Goal: Task Accomplishment & Management: Complete application form

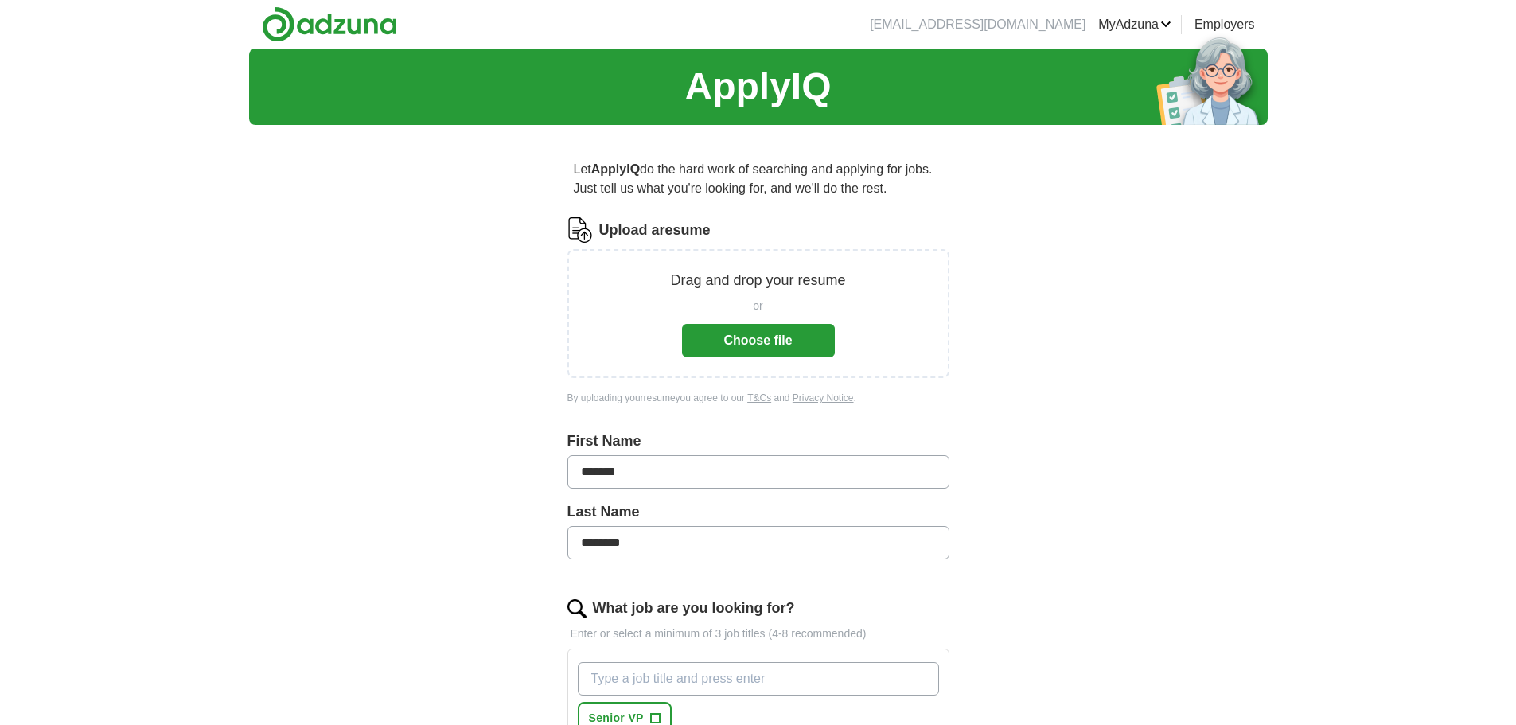
click at [746, 338] on button "Choose file" at bounding box center [758, 340] width 153 height 33
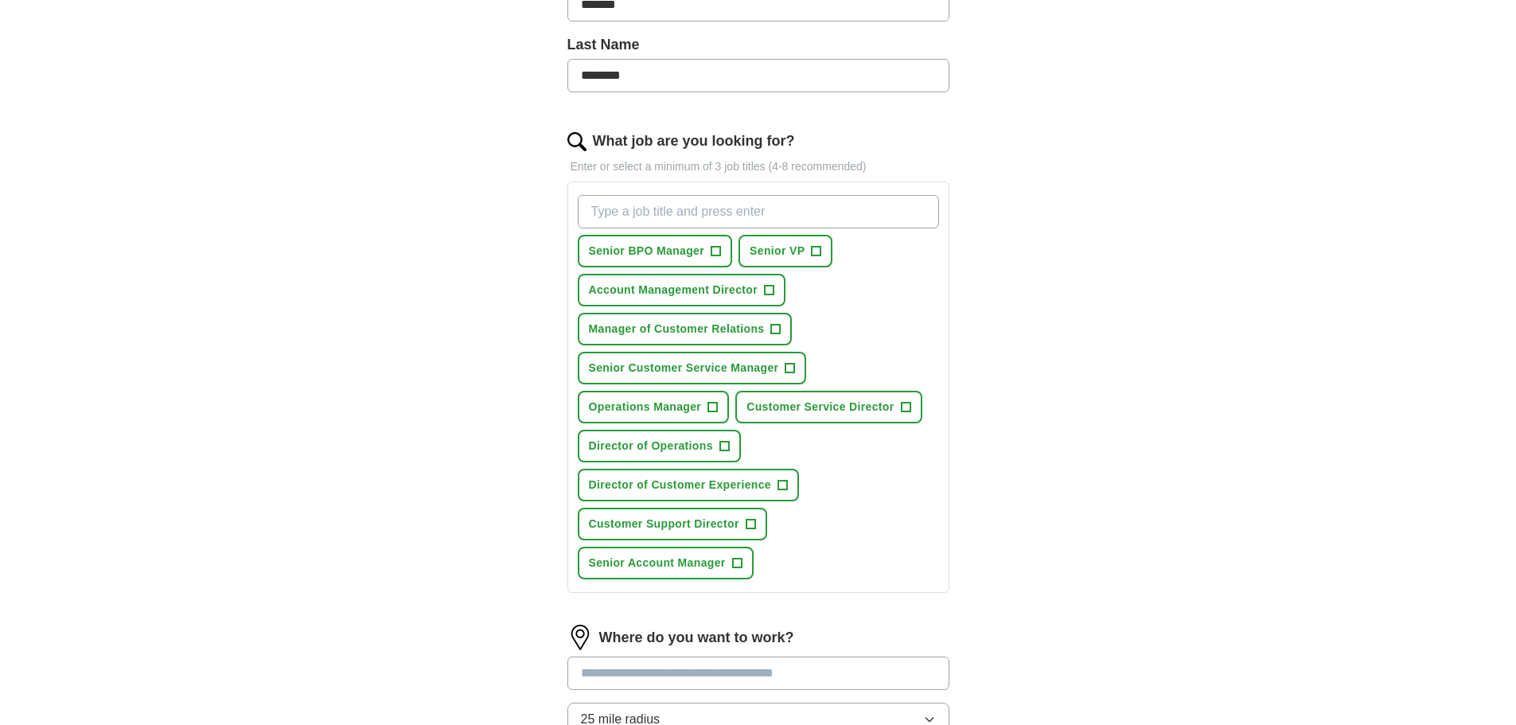
scroll to position [430, 0]
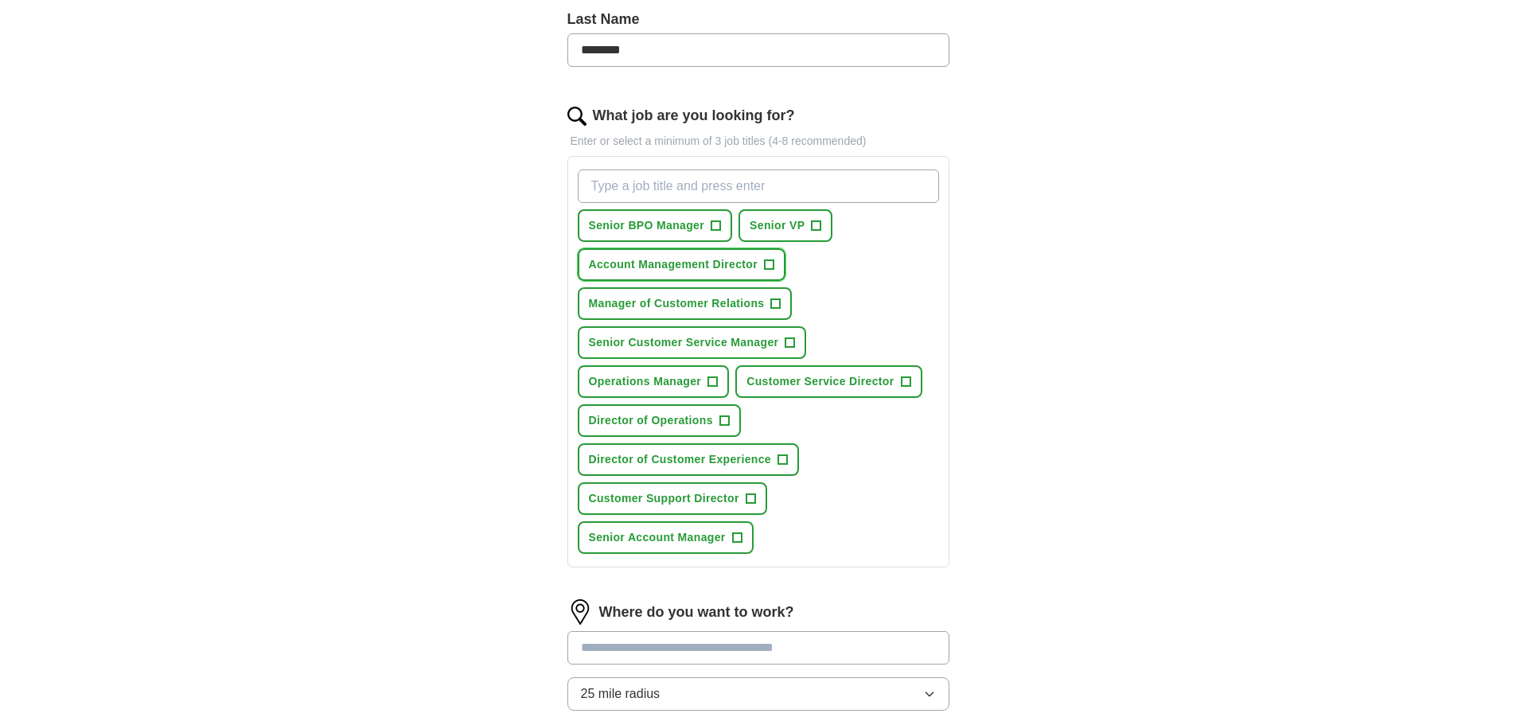
click at [770, 259] on span "+" at bounding box center [769, 265] width 10 height 13
click at [777, 298] on span "+" at bounding box center [776, 304] width 10 height 13
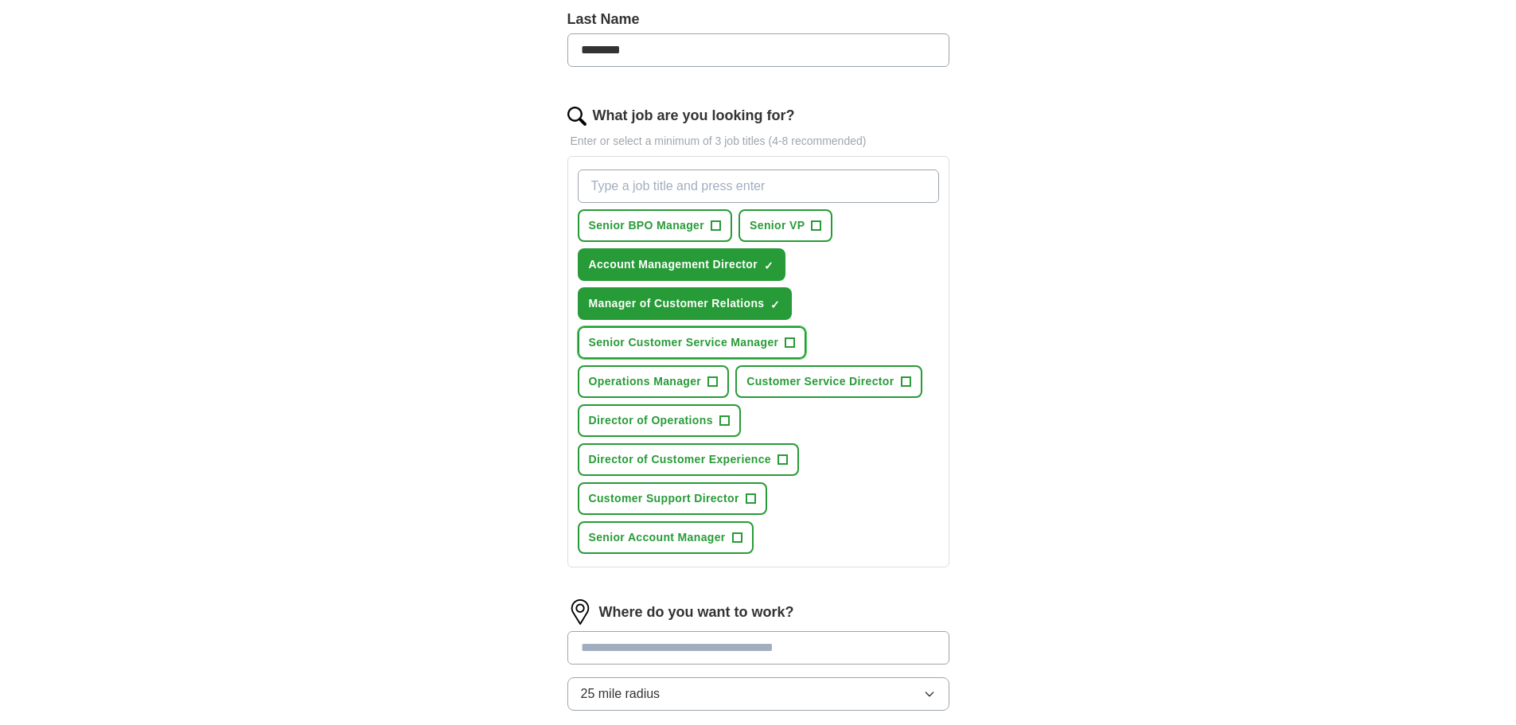
click at [789, 340] on span "+" at bounding box center [790, 343] width 10 height 13
click at [901, 380] on span "+" at bounding box center [906, 381] width 10 height 10
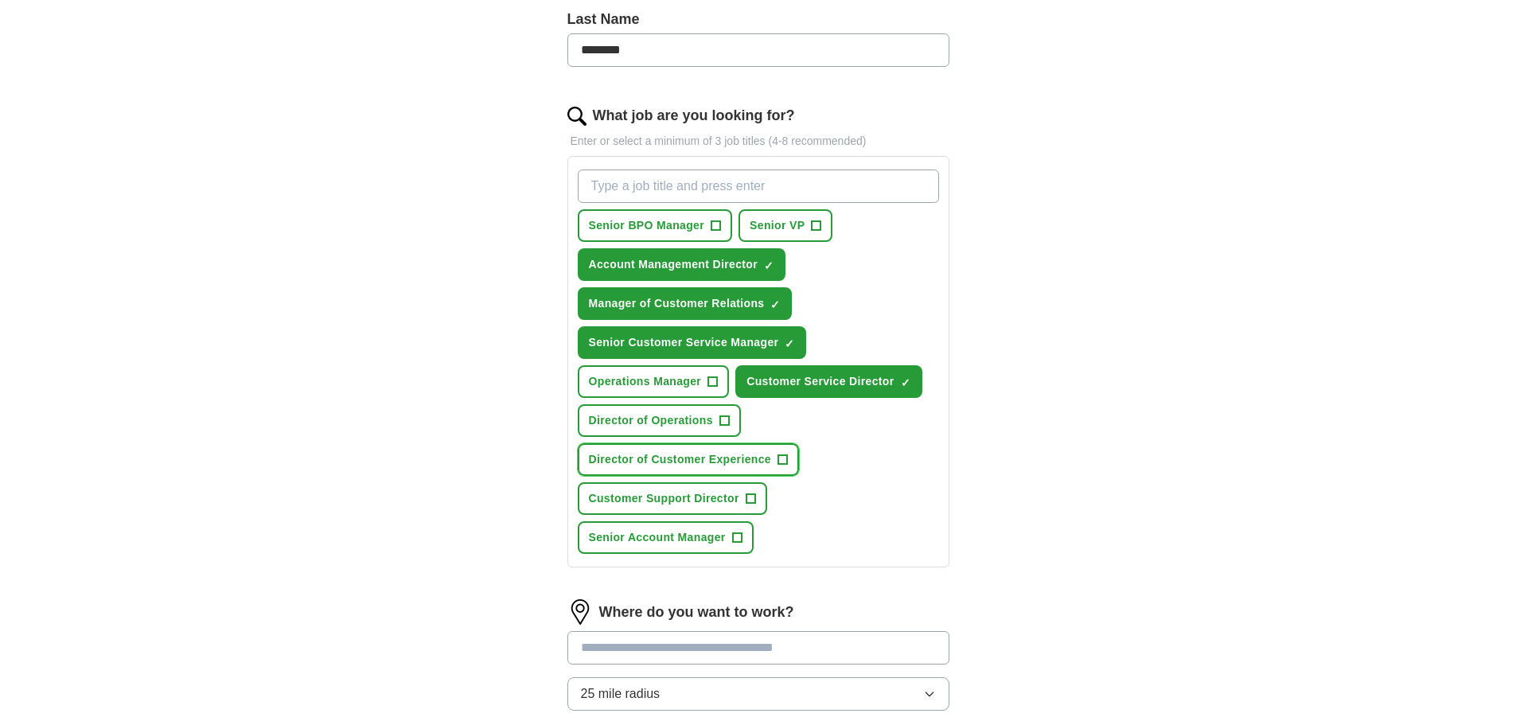
click at [774, 457] on button "Director of Customer Experience +" at bounding box center [688, 459] width 221 height 33
click at [746, 497] on span "+" at bounding box center [751, 499] width 10 height 13
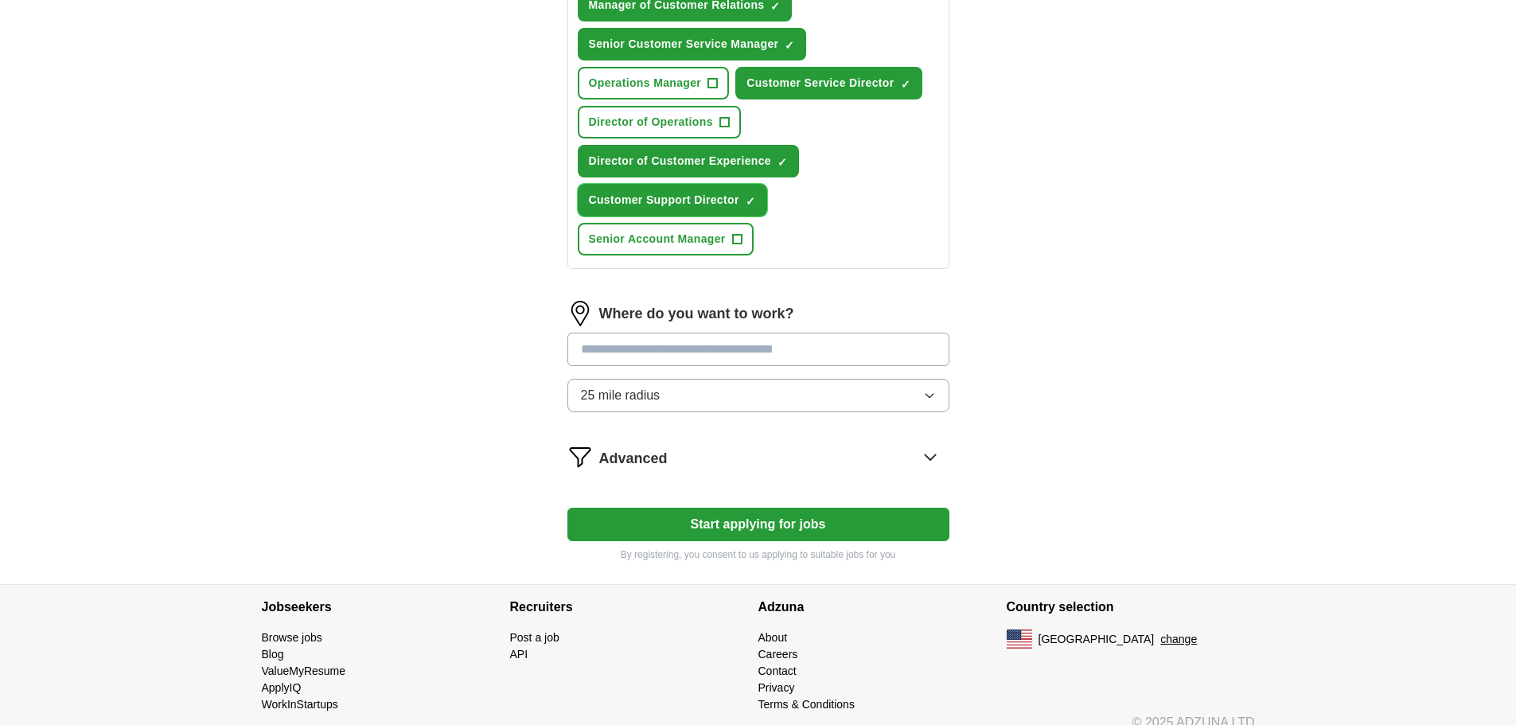
scroll to position [748, 0]
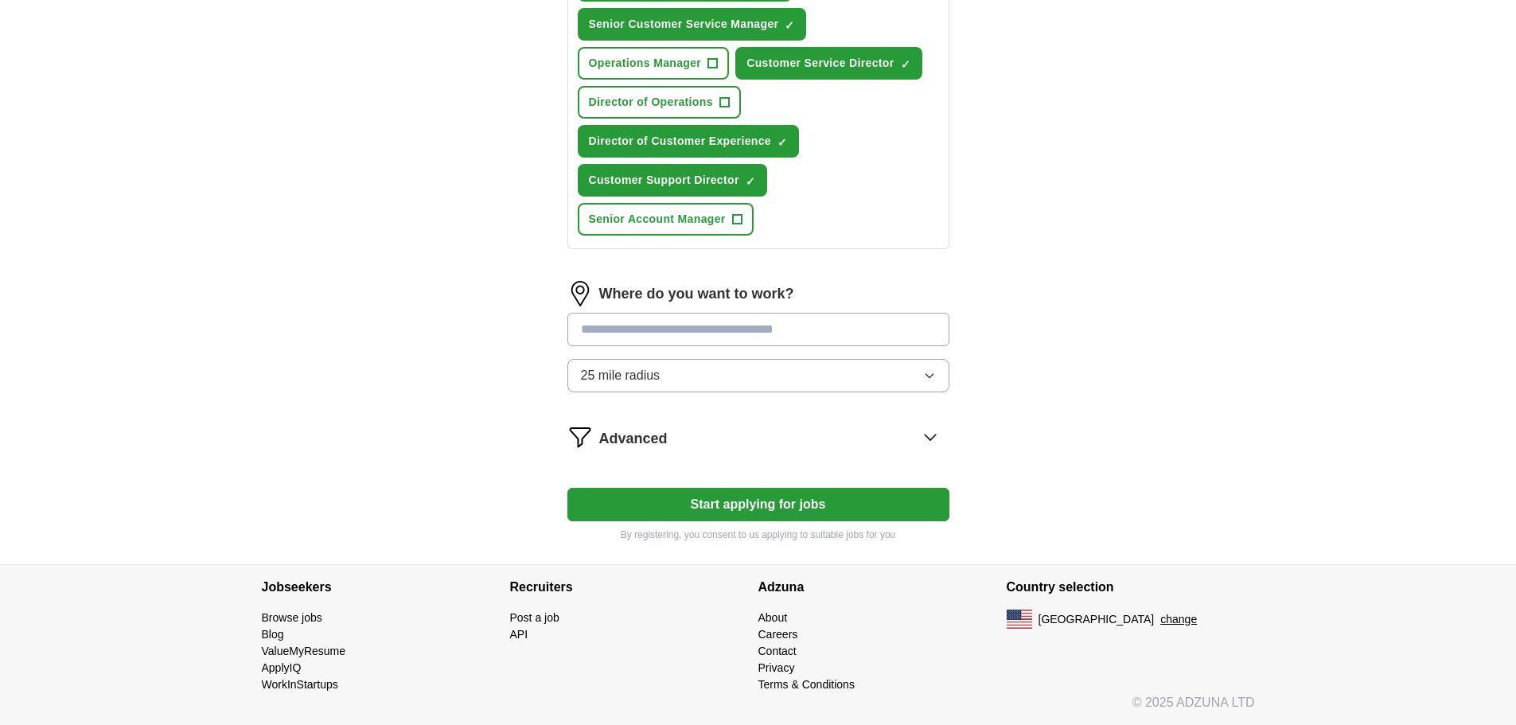
click at [930, 438] on icon at bounding box center [930, 436] width 25 height 25
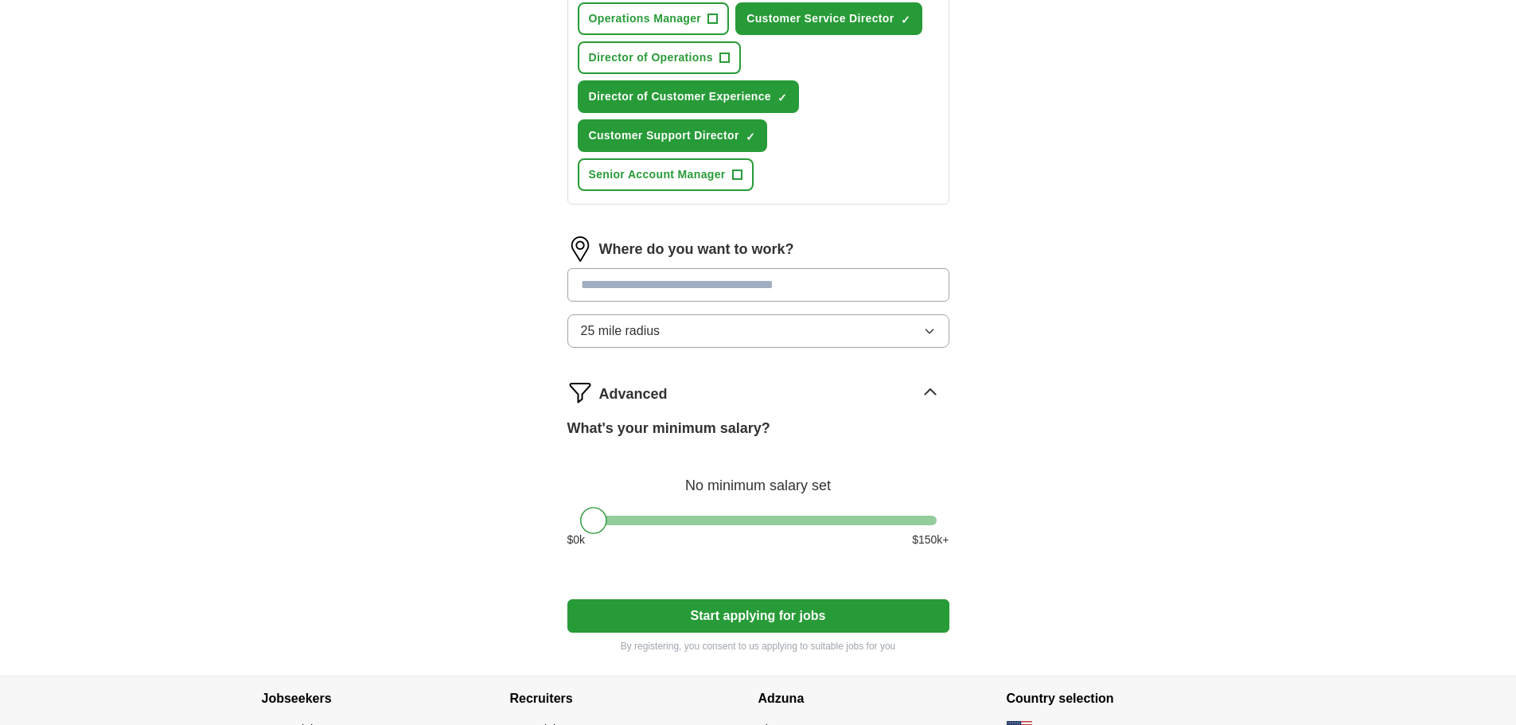
scroll to position [904, 0]
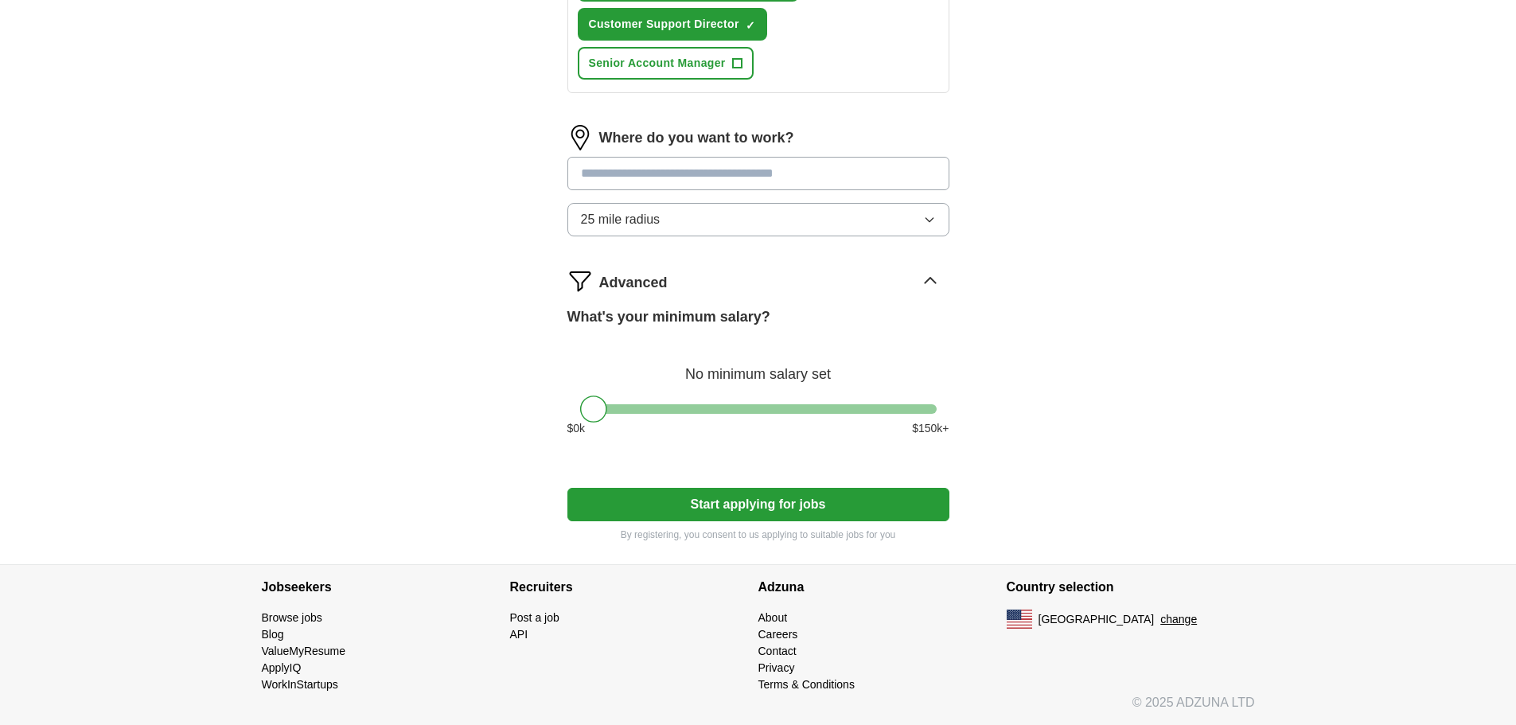
click at [770, 502] on button "Start applying for jobs" at bounding box center [758, 504] width 382 height 33
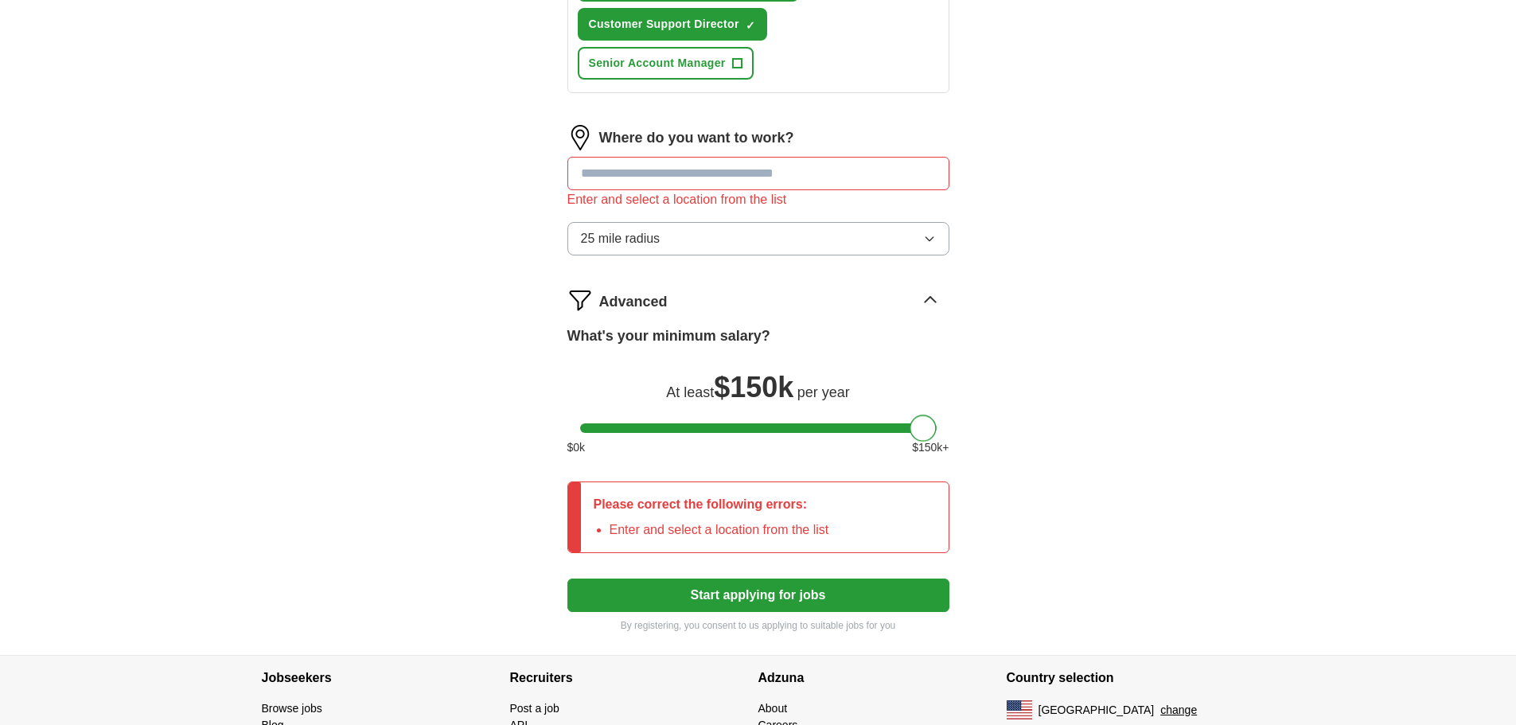
drag, startPoint x: 858, startPoint y: 450, endPoint x: 967, endPoint y: 432, distance: 110.5
click at [638, 174] on input at bounding box center [758, 173] width 382 height 33
type input "******"
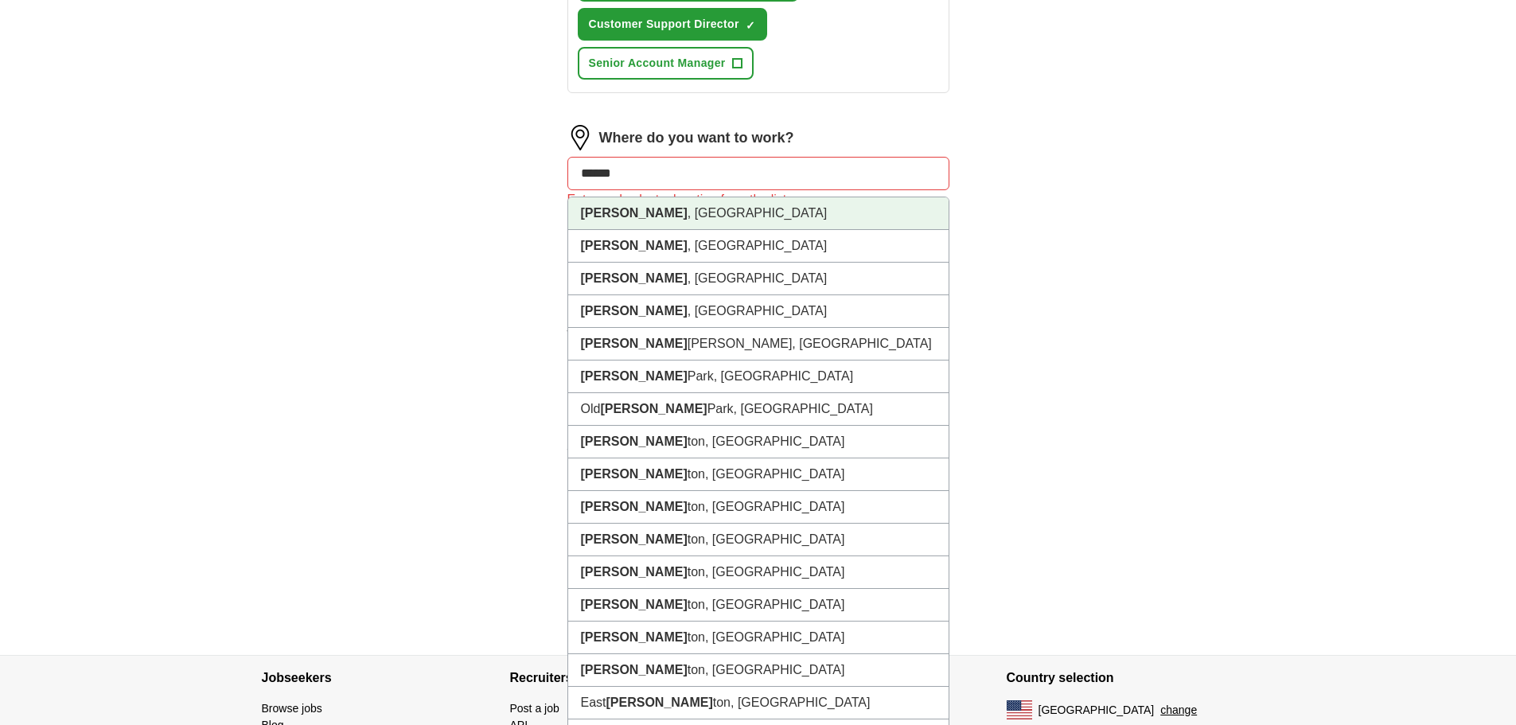
click at [638, 222] on li "[GEOGRAPHIC_DATA] , [GEOGRAPHIC_DATA]" at bounding box center [758, 213] width 380 height 33
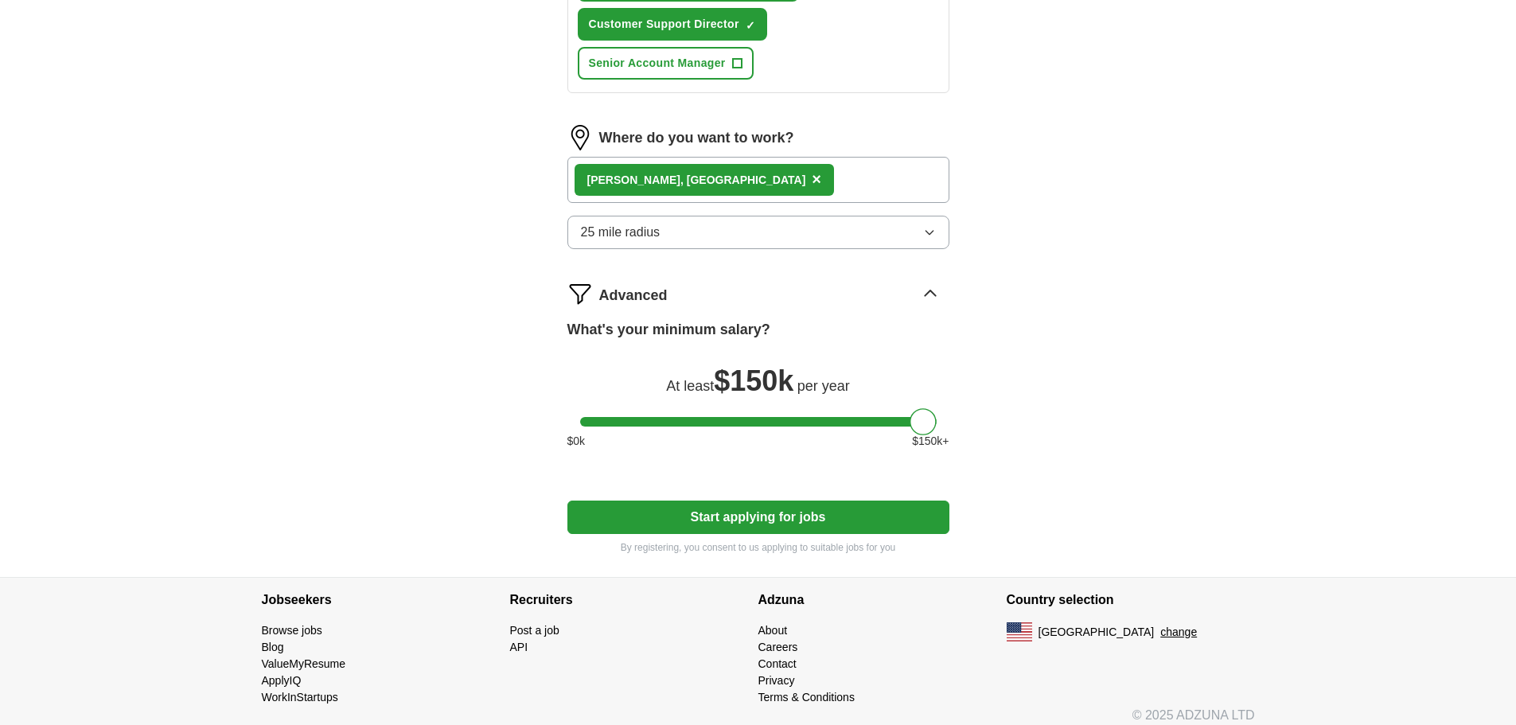
click at [929, 230] on icon "button" at bounding box center [929, 232] width 13 height 13
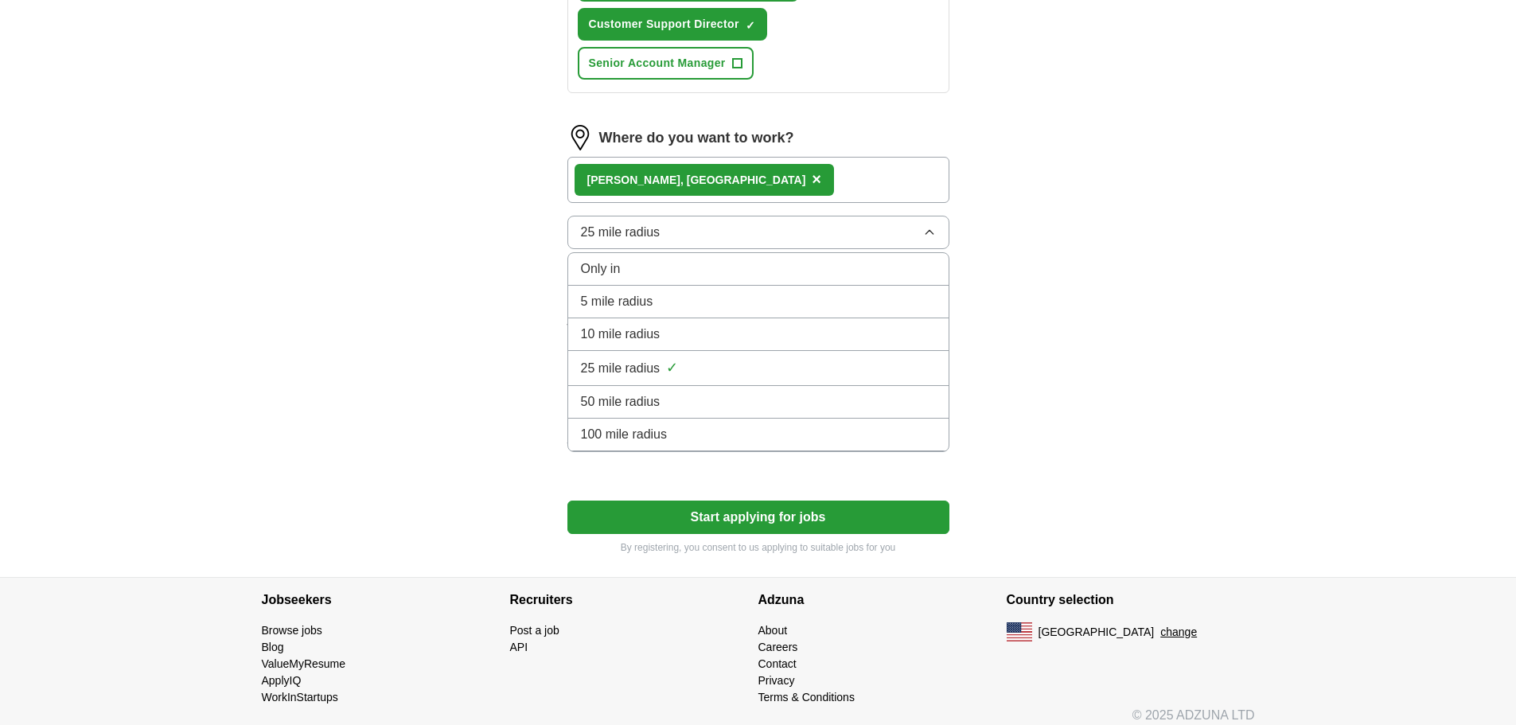
click at [790, 434] on div "100 mile radius" at bounding box center [758, 434] width 355 height 19
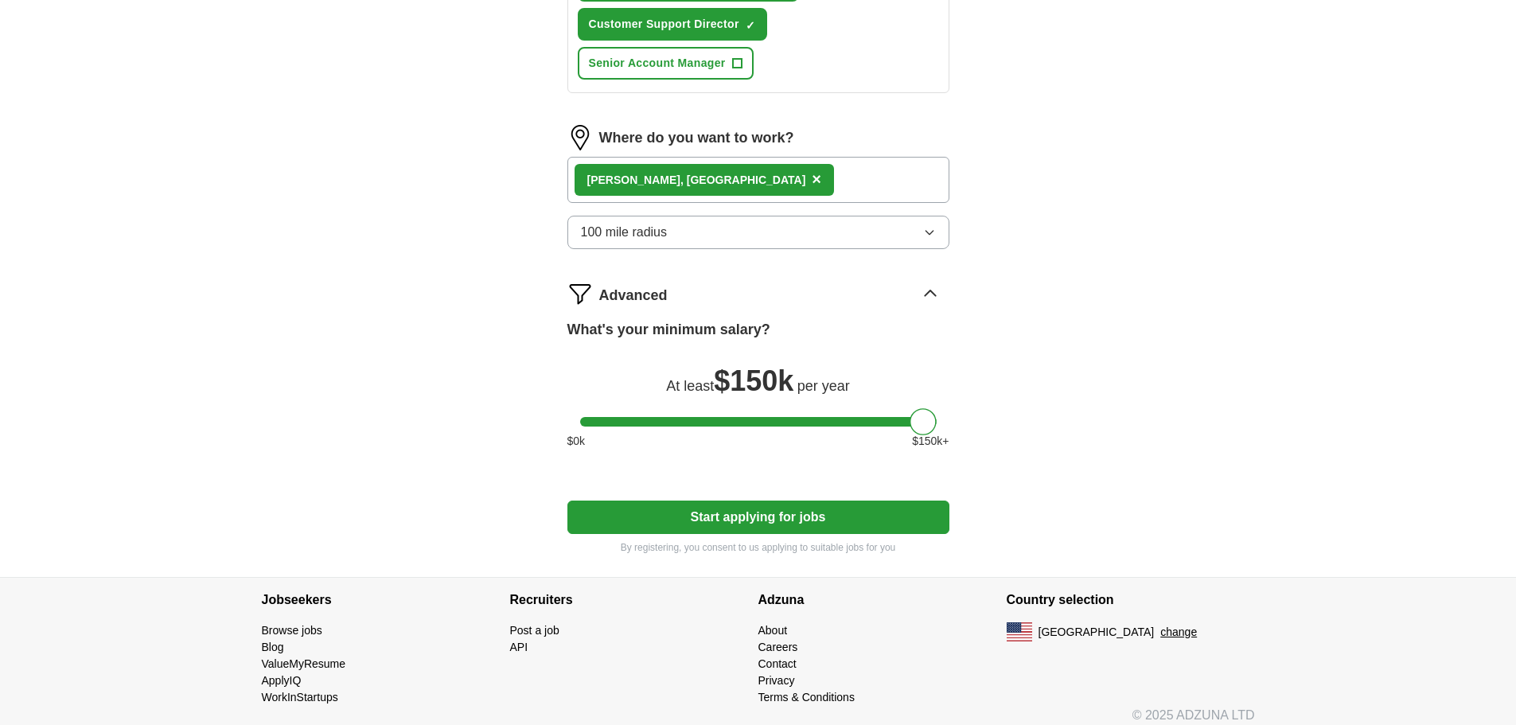
click at [781, 522] on button "Start applying for jobs" at bounding box center [758, 517] width 382 height 33
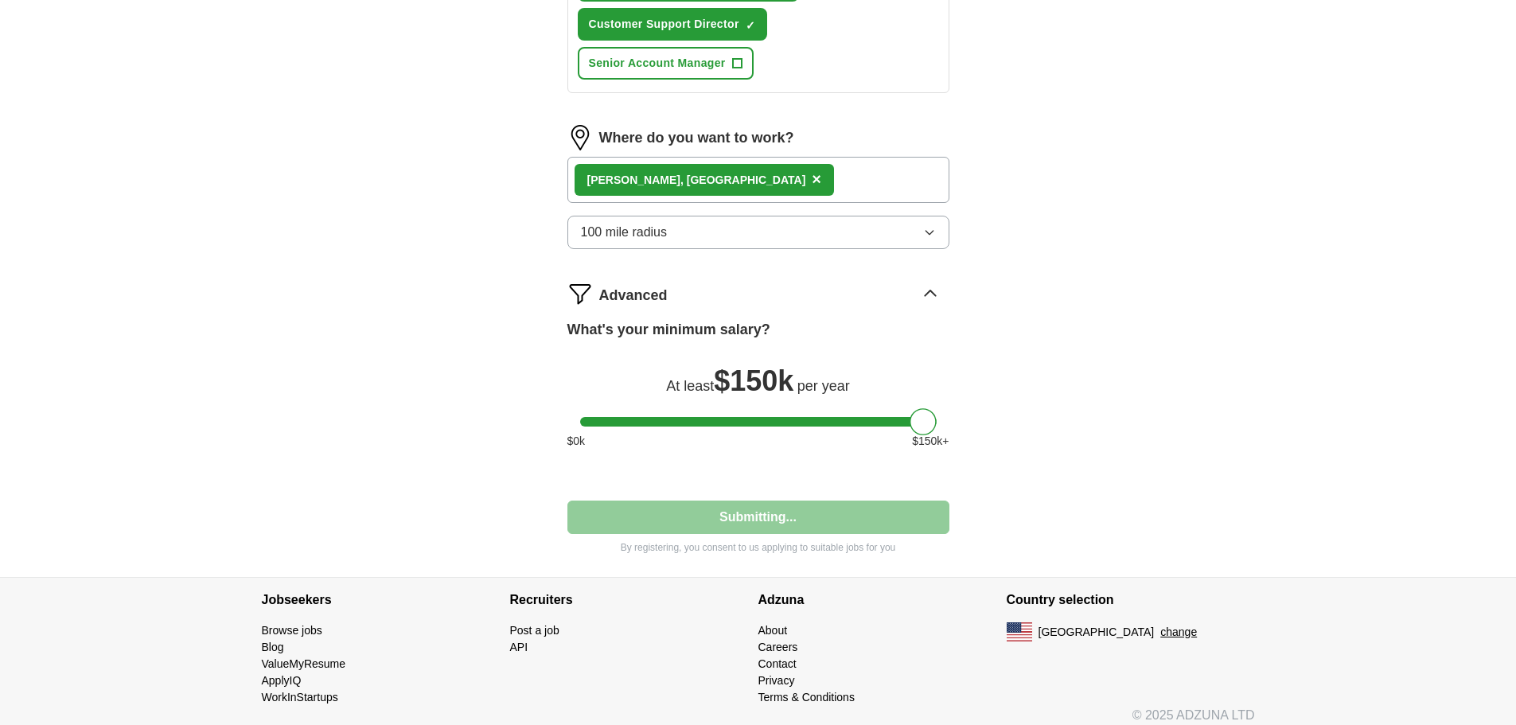
select select "**"
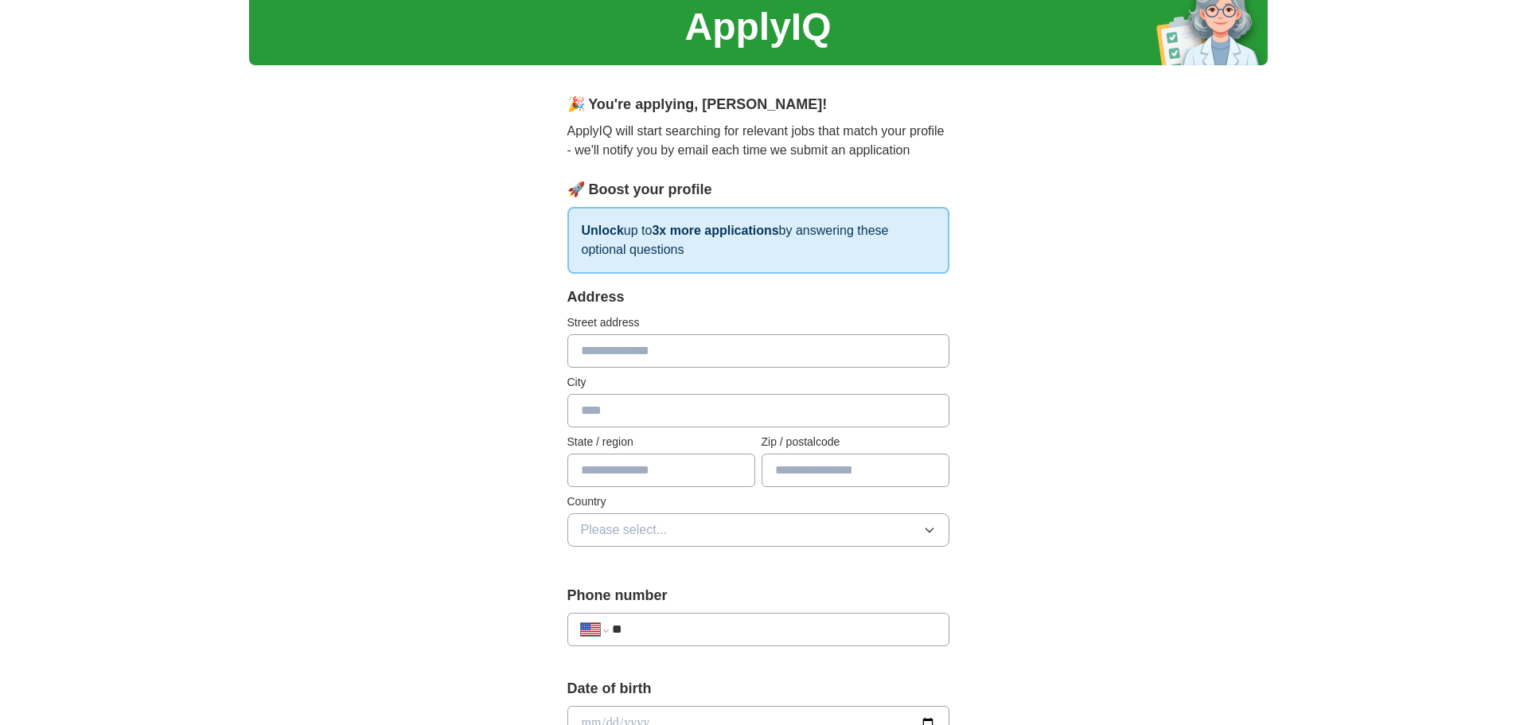
scroll to position [58, 0]
click at [637, 360] on input "text" at bounding box center [758, 352] width 382 height 33
type input "**********"
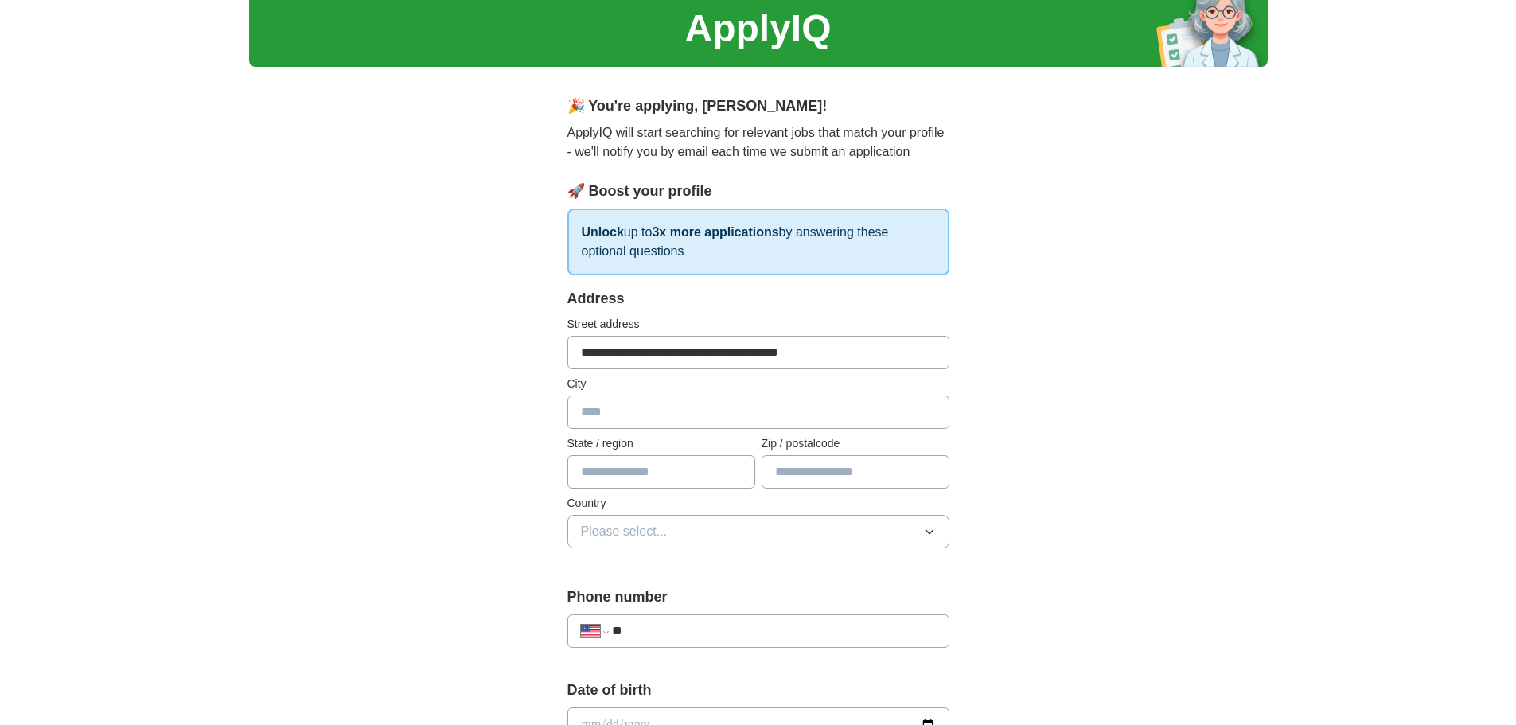
type input "**********"
type input "**"
type input "*****"
click at [941, 528] on button "Please select..." at bounding box center [758, 531] width 382 height 33
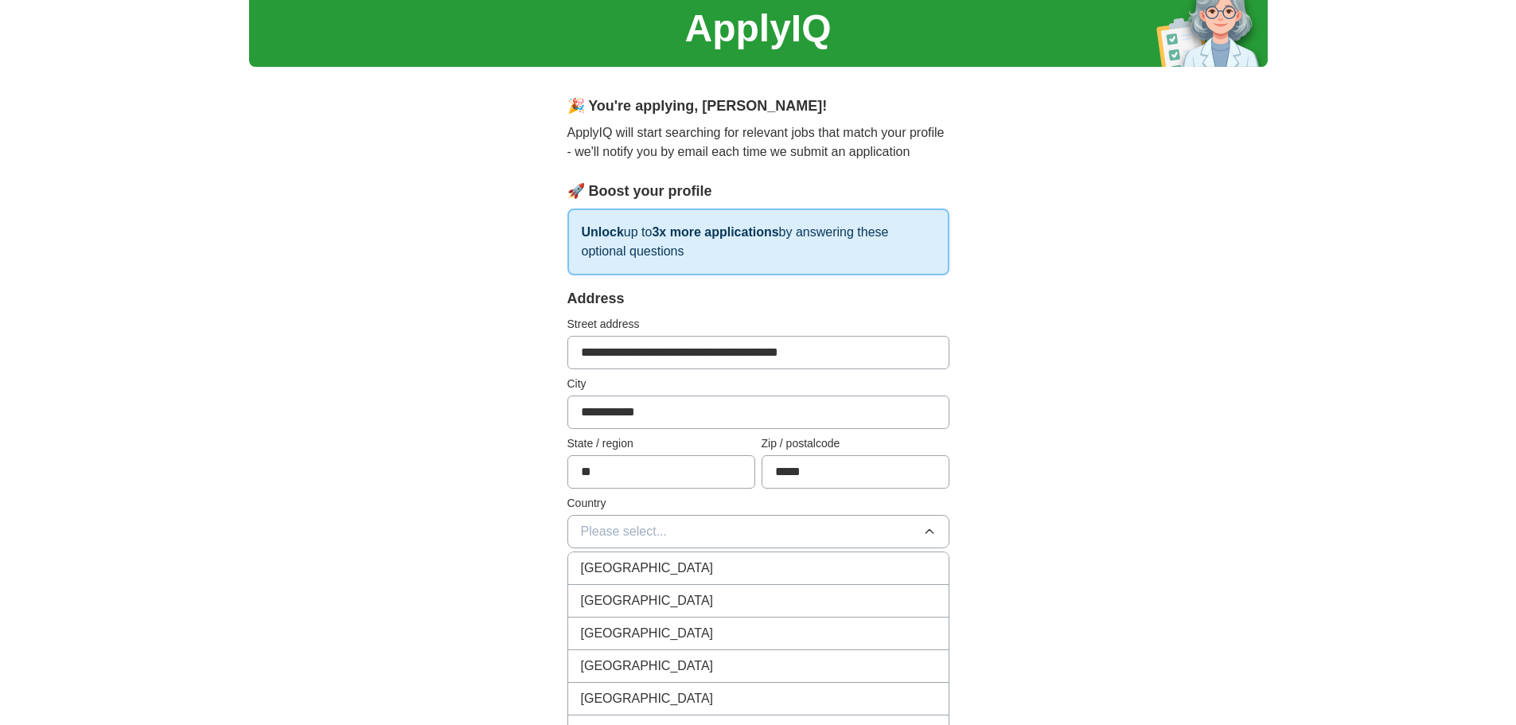
click at [896, 597] on div "[GEOGRAPHIC_DATA]" at bounding box center [758, 600] width 355 height 19
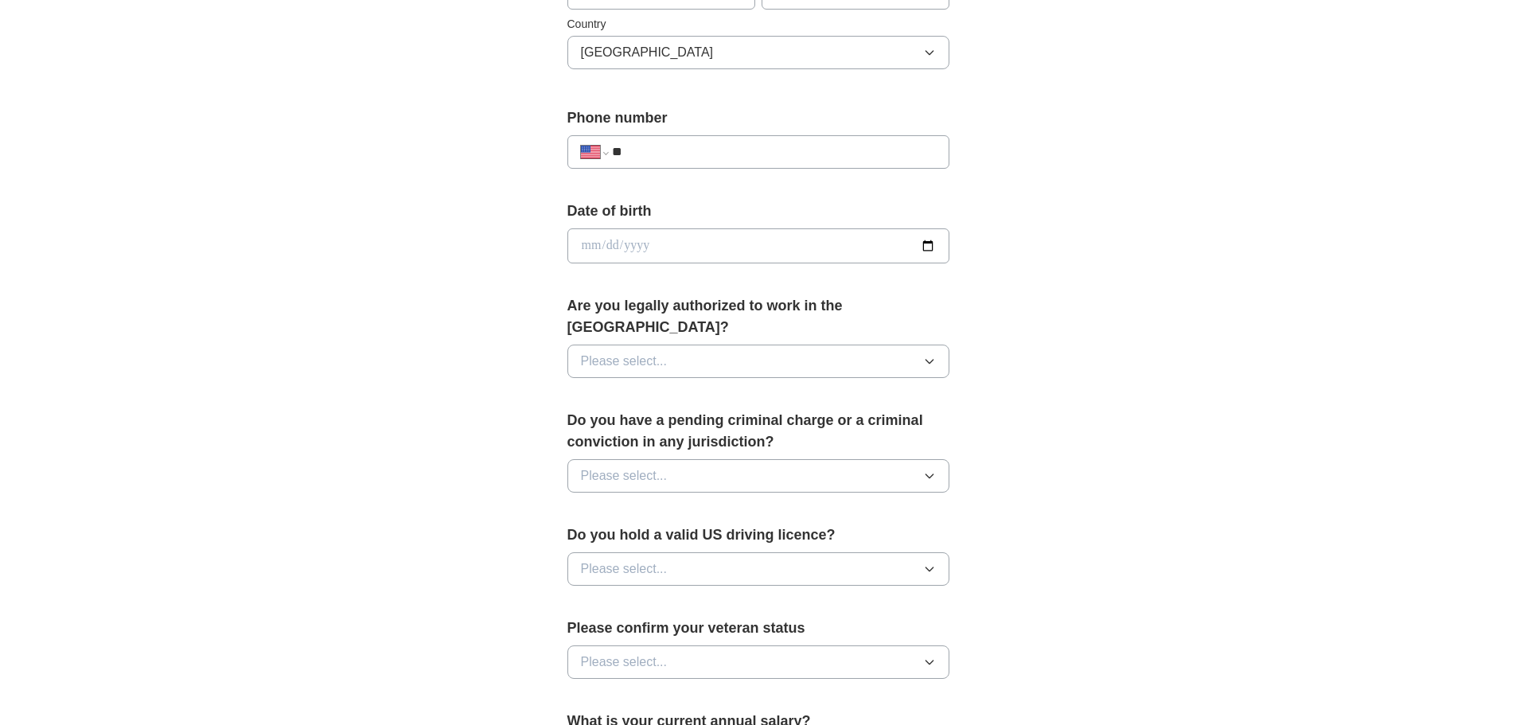
scroll to position [447, 0]
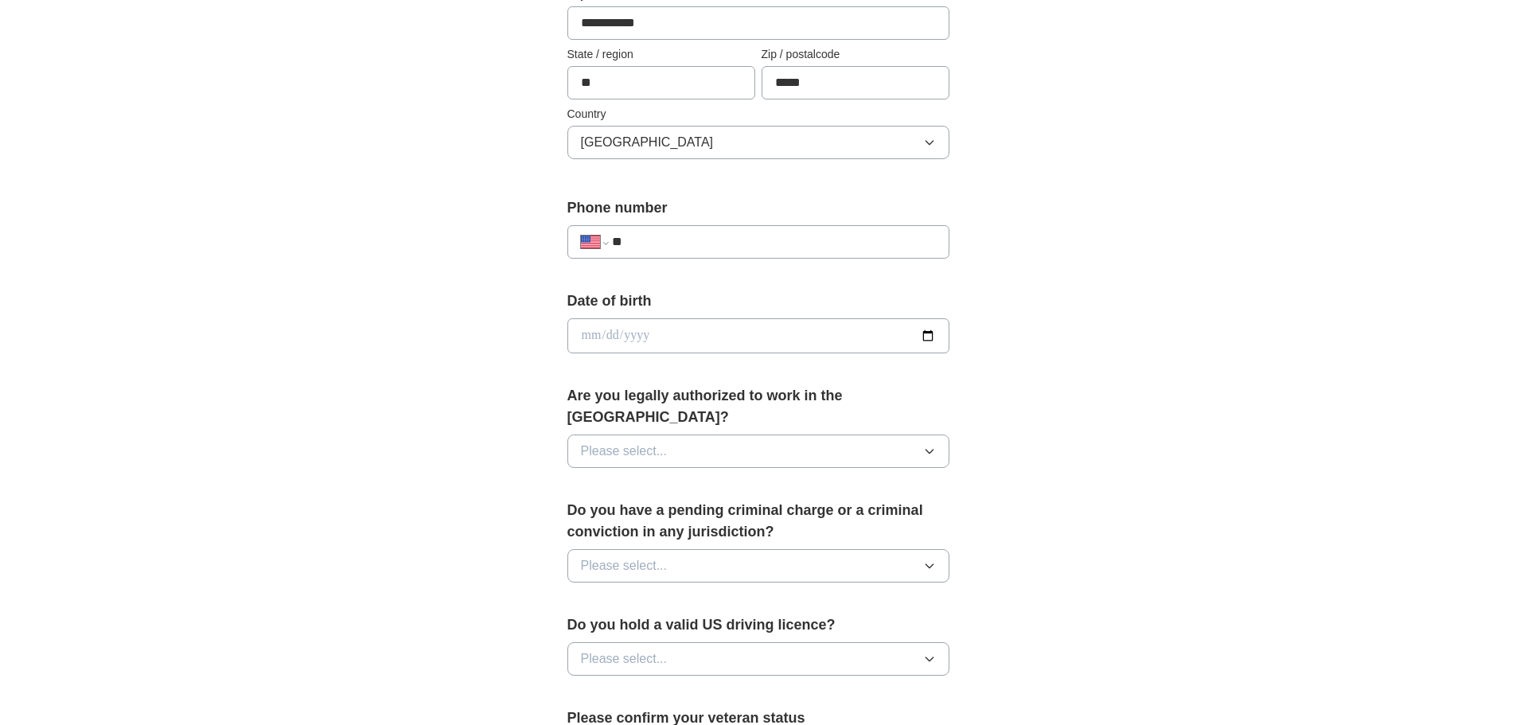
click at [928, 330] on input "date" at bounding box center [758, 335] width 382 height 35
click at [702, 335] on input "date" at bounding box center [758, 335] width 382 height 35
type input "**********"
click at [832, 248] on input "**" at bounding box center [773, 241] width 323 height 19
type input "**********"
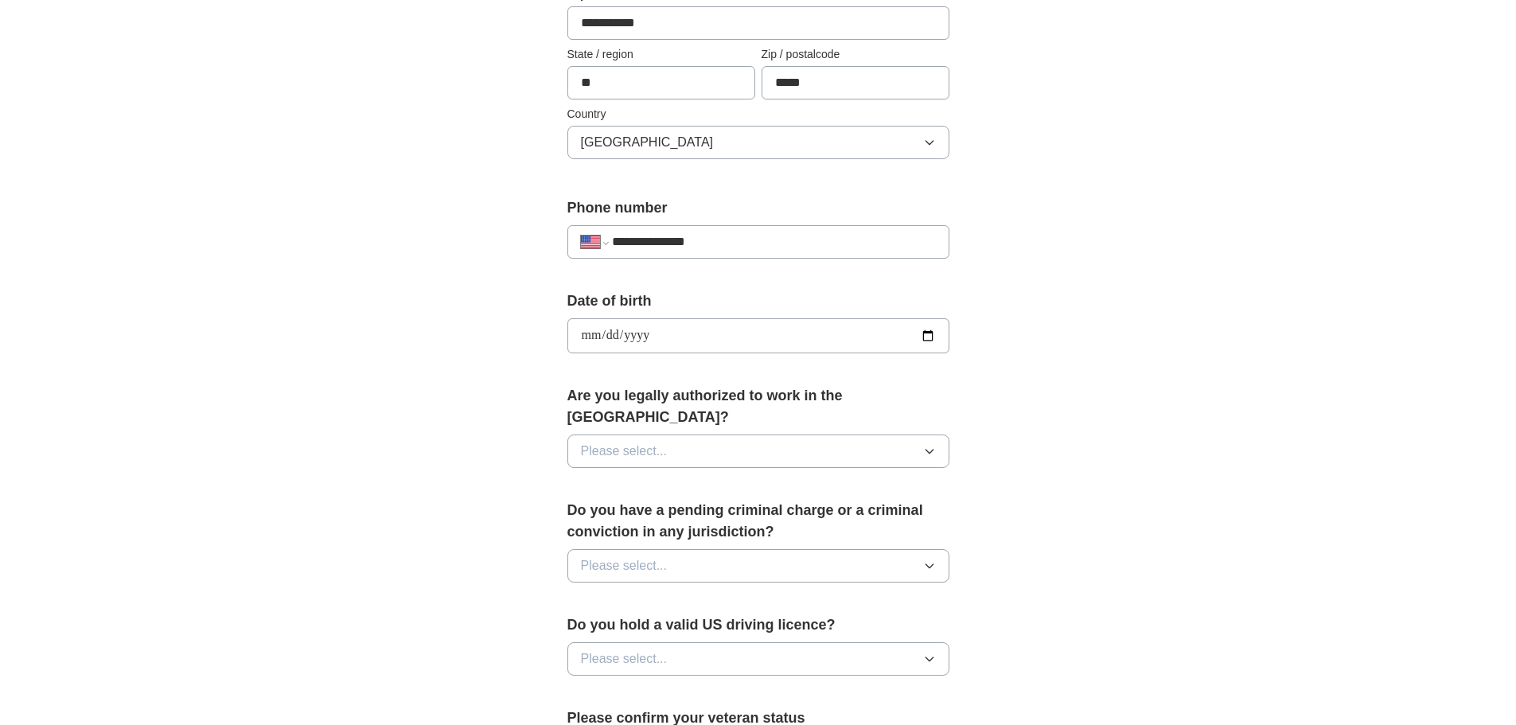
click at [929, 445] on icon "button" at bounding box center [929, 451] width 13 height 13
click at [774, 478] on div "Yes" at bounding box center [758, 487] width 355 height 19
click at [940, 549] on button "Please select..." at bounding box center [758, 565] width 382 height 33
click at [715, 625] on div "No" at bounding box center [758, 634] width 355 height 19
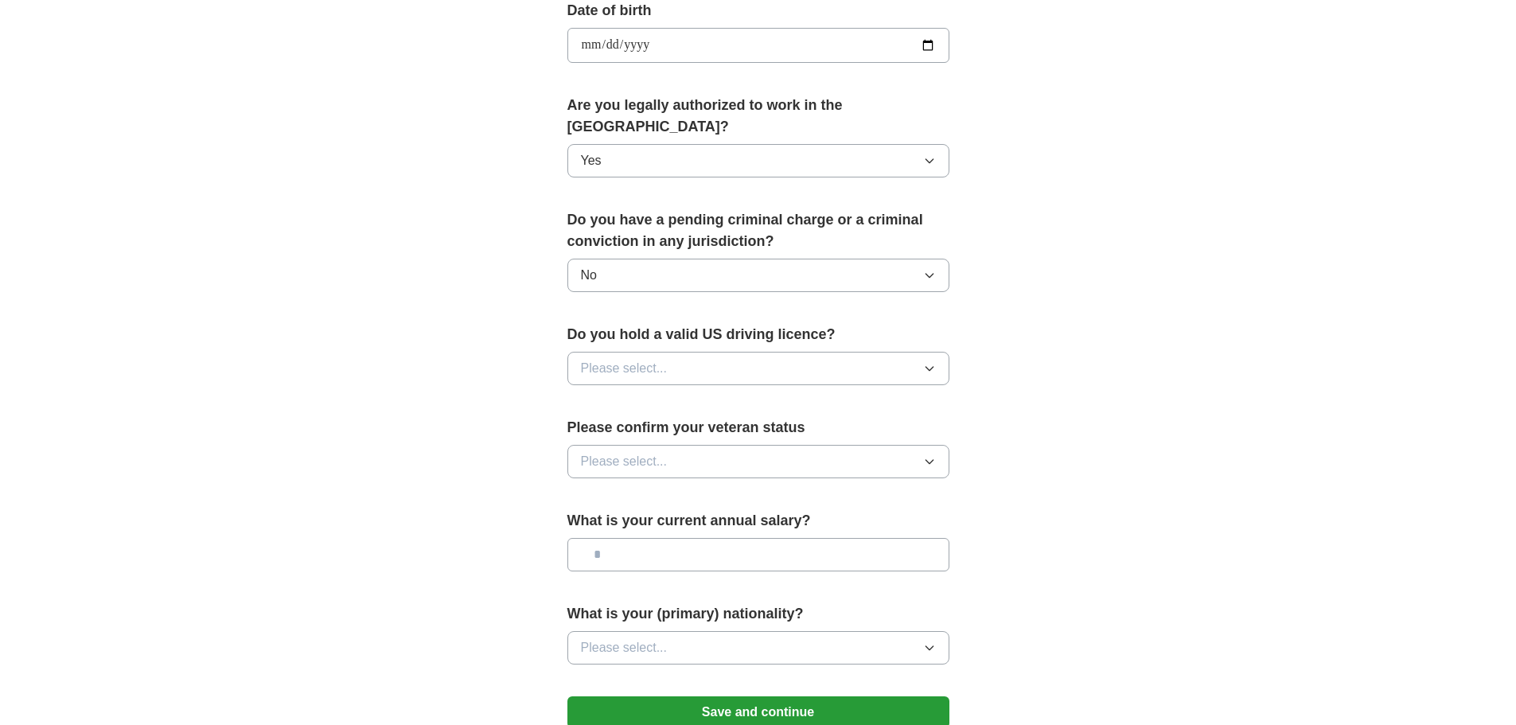
scroll to position [820, 0]
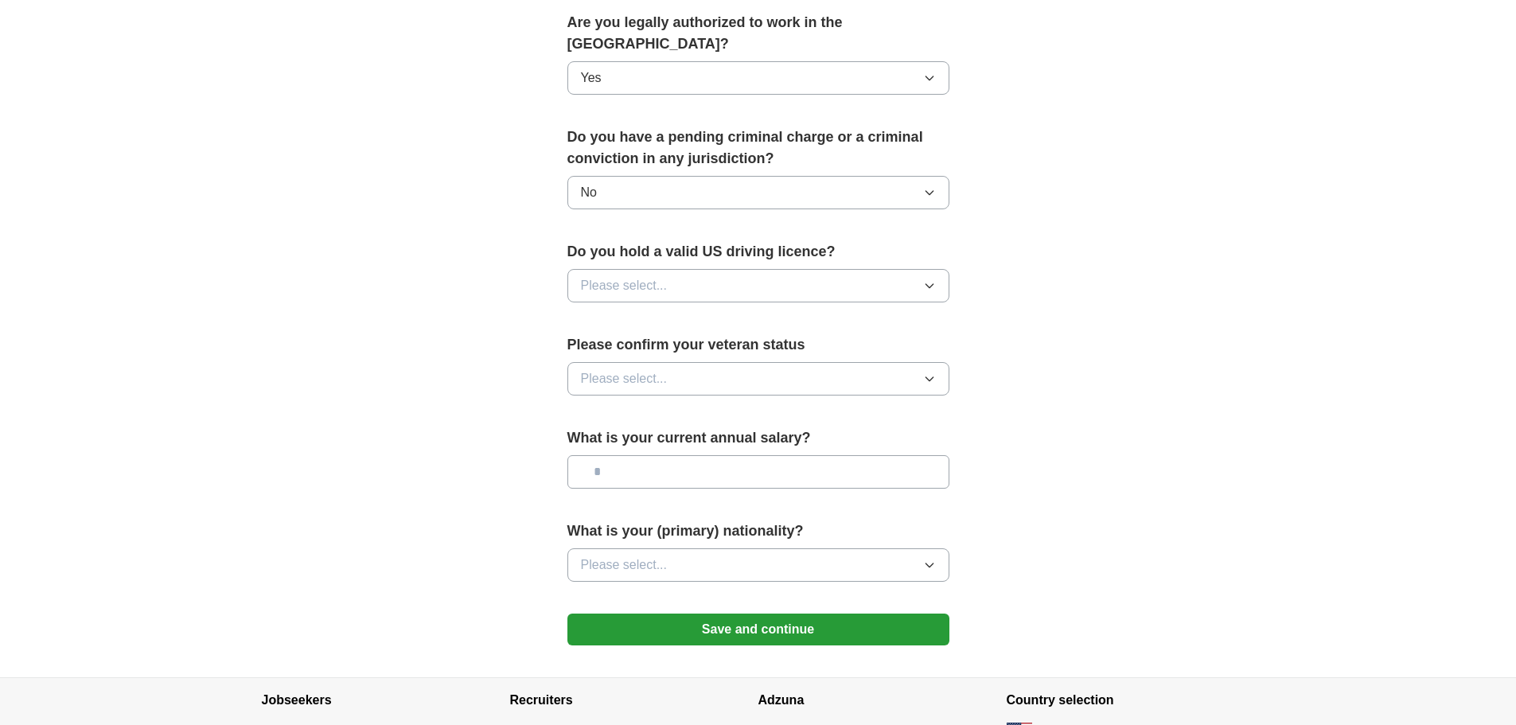
click at [943, 270] on button "Please select..." at bounding box center [758, 285] width 382 height 33
click at [792, 311] on li "Yes" at bounding box center [758, 322] width 380 height 33
click at [923, 372] on icon "button" at bounding box center [929, 378] width 13 height 13
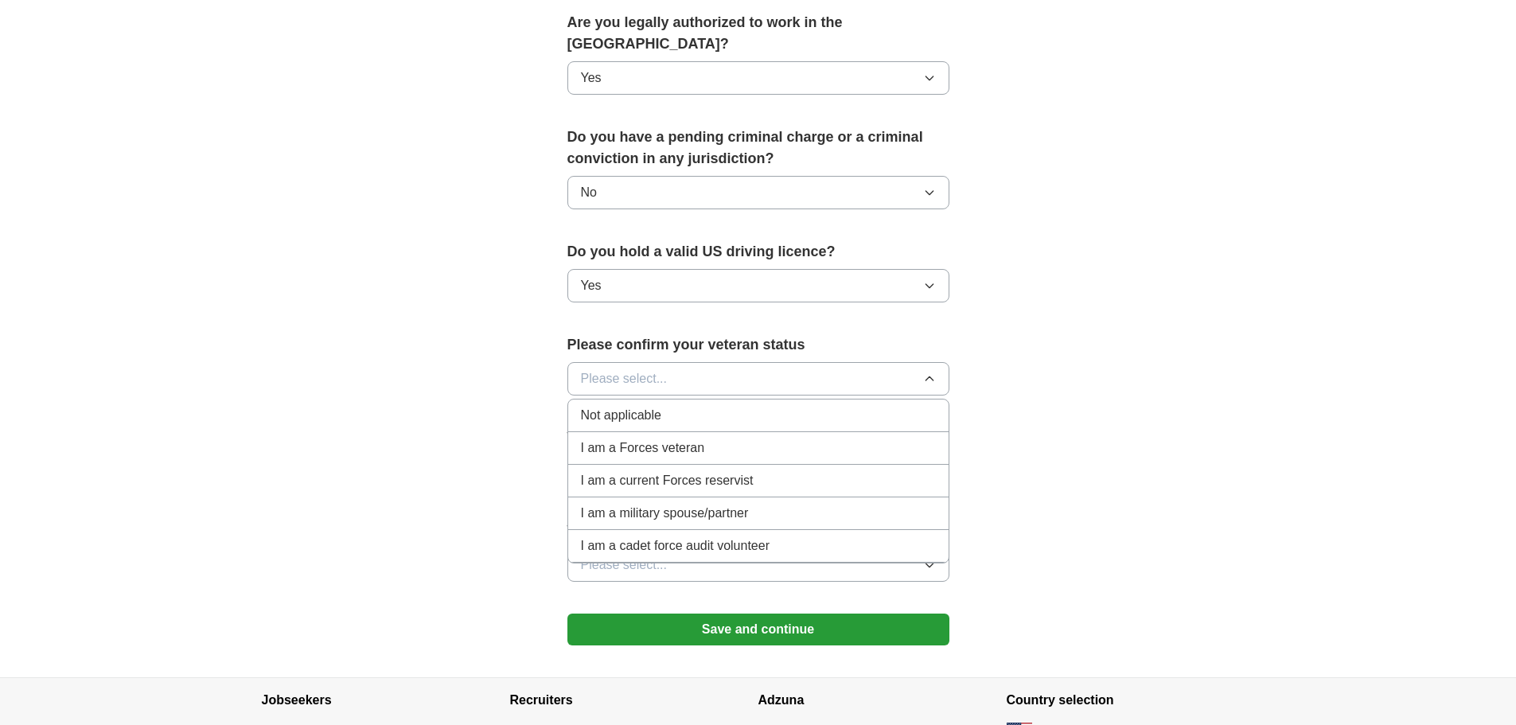
click at [774, 406] on div "Not applicable" at bounding box center [758, 415] width 355 height 19
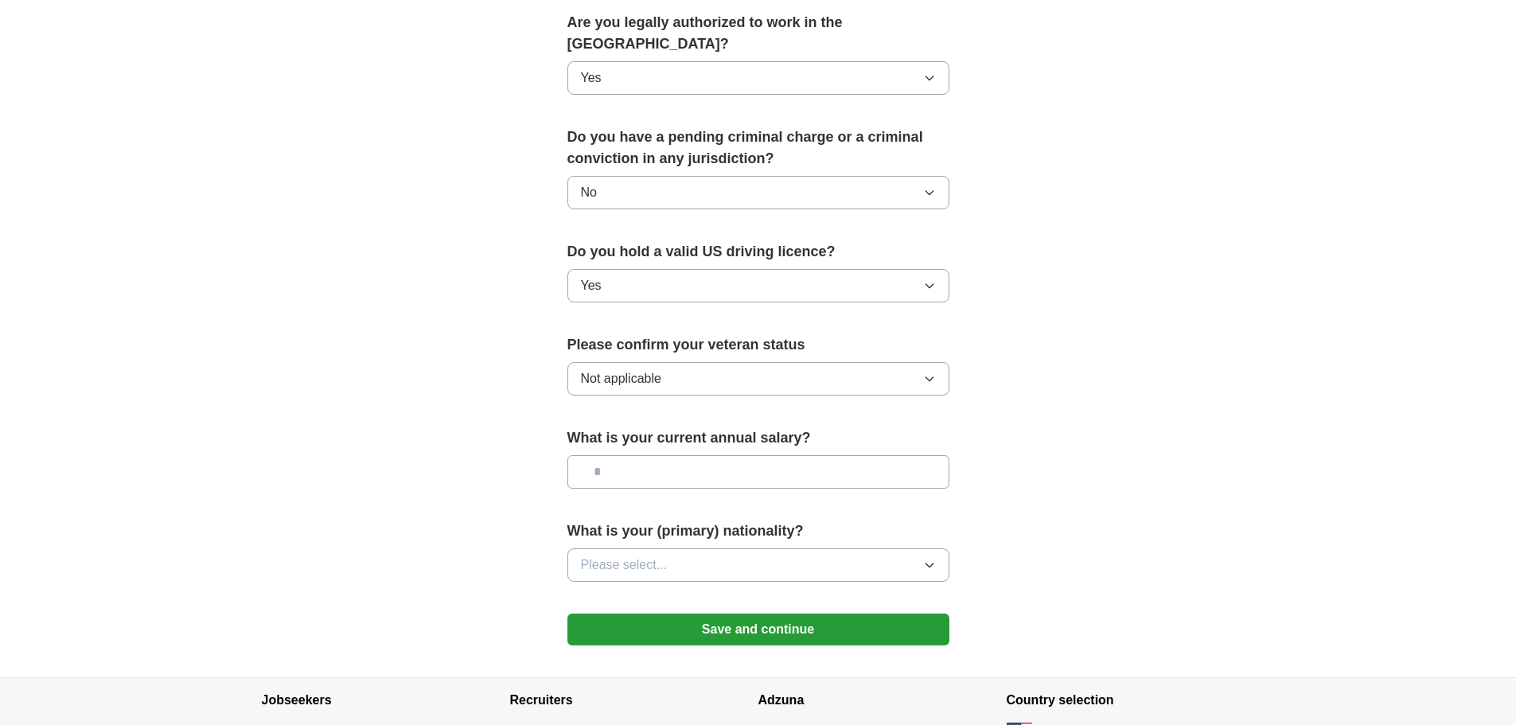
click at [873, 455] on input "text" at bounding box center [758, 471] width 382 height 33
click at [924, 559] on icon "button" at bounding box center [929, 565] width 13 height 13
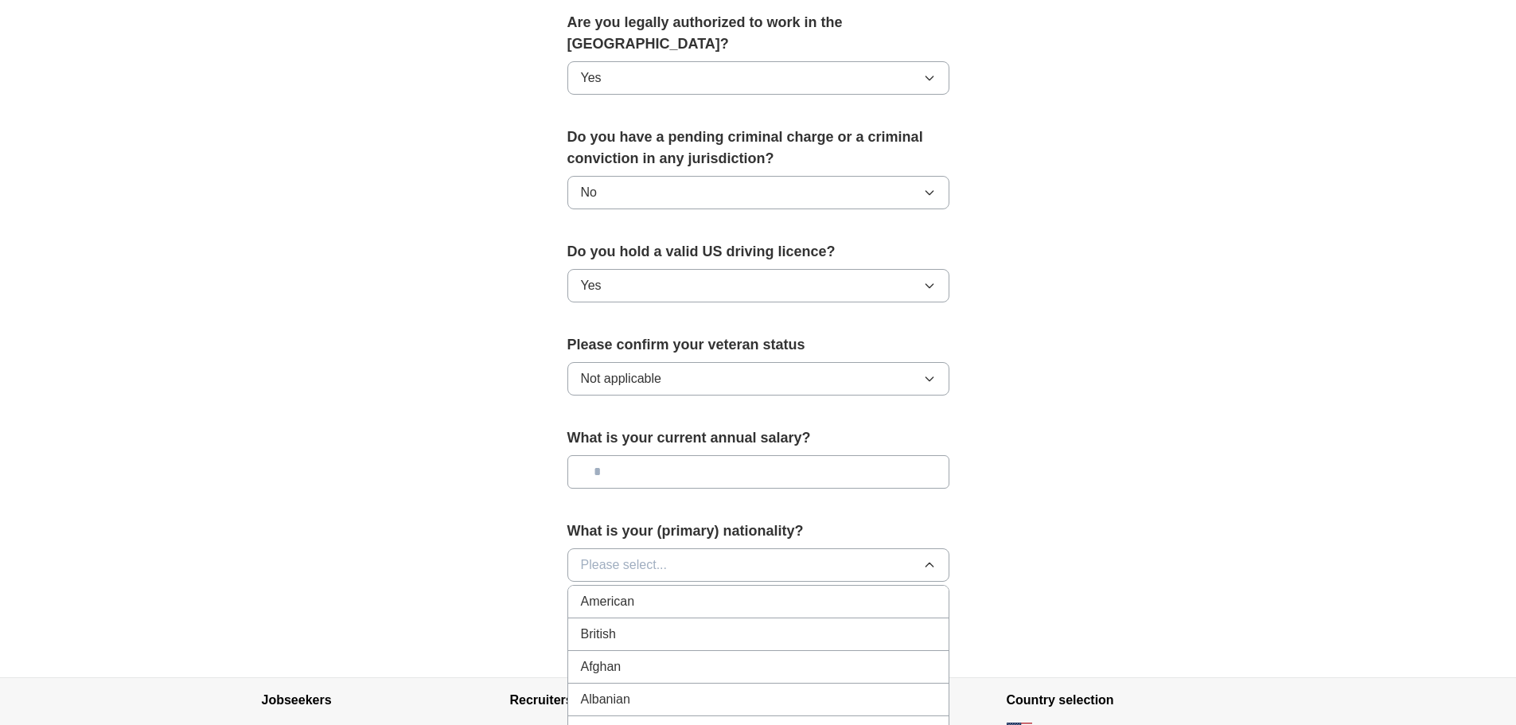
click at [883, 586] on li "American" at bounding box center [758, 602] width 380 height 33
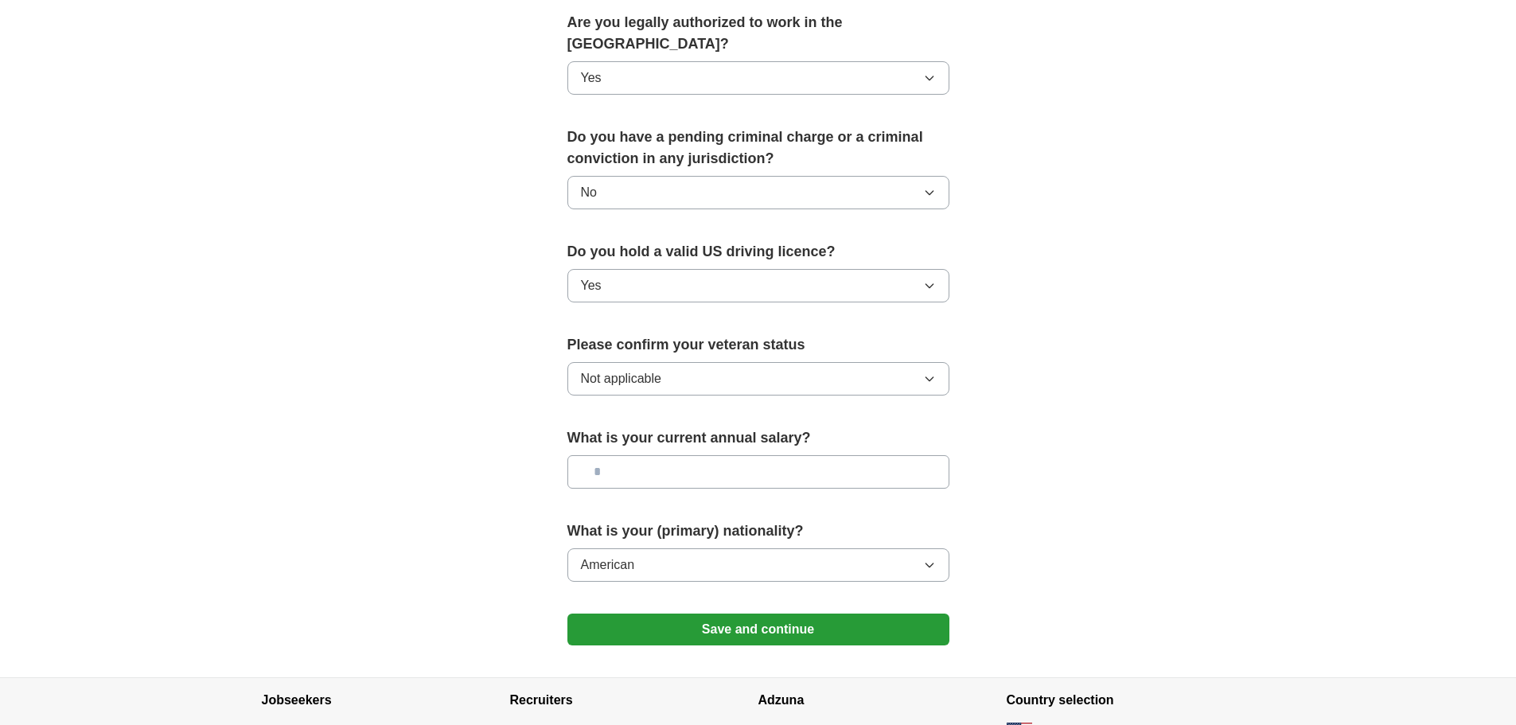
click at [910, 614] on button "Save and continue" at bounding box center [758, 630] width 382 height 32
